Goal: Task Accomplishment & Management: Use online tool/utility

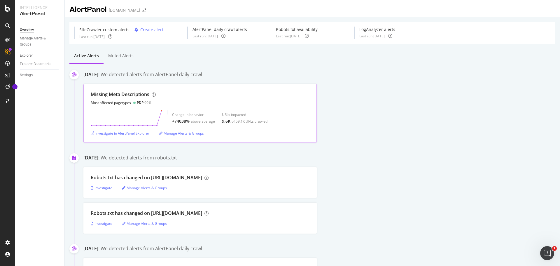
click at [143, 133] on div "Investigate in AlertPanel Explorer" at bounding box center [120, 133] width 59 height 5
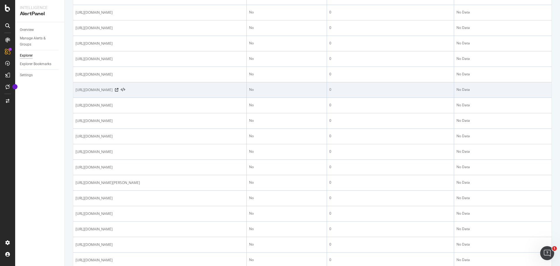
scroll to position [725, 0]
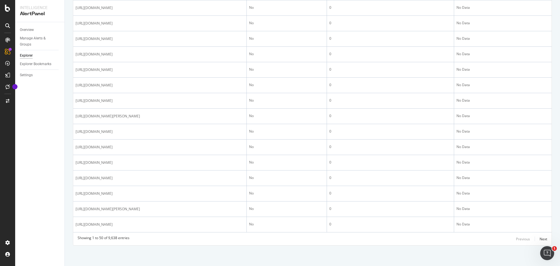
click at [543, 238] on div "Showing 1 to 50 of 9,638 entries Previous Next" at bounding box center [312, 238] width 478 height 7
click at [541, 239] on div "Next" at bounding box center [543, 238] width 8 height 5
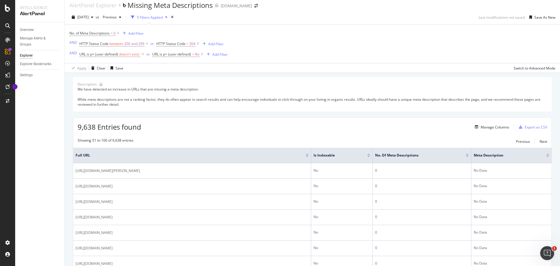
scroll to position [0, 0]
